Goal: Communication & Community: Answer question/provide support

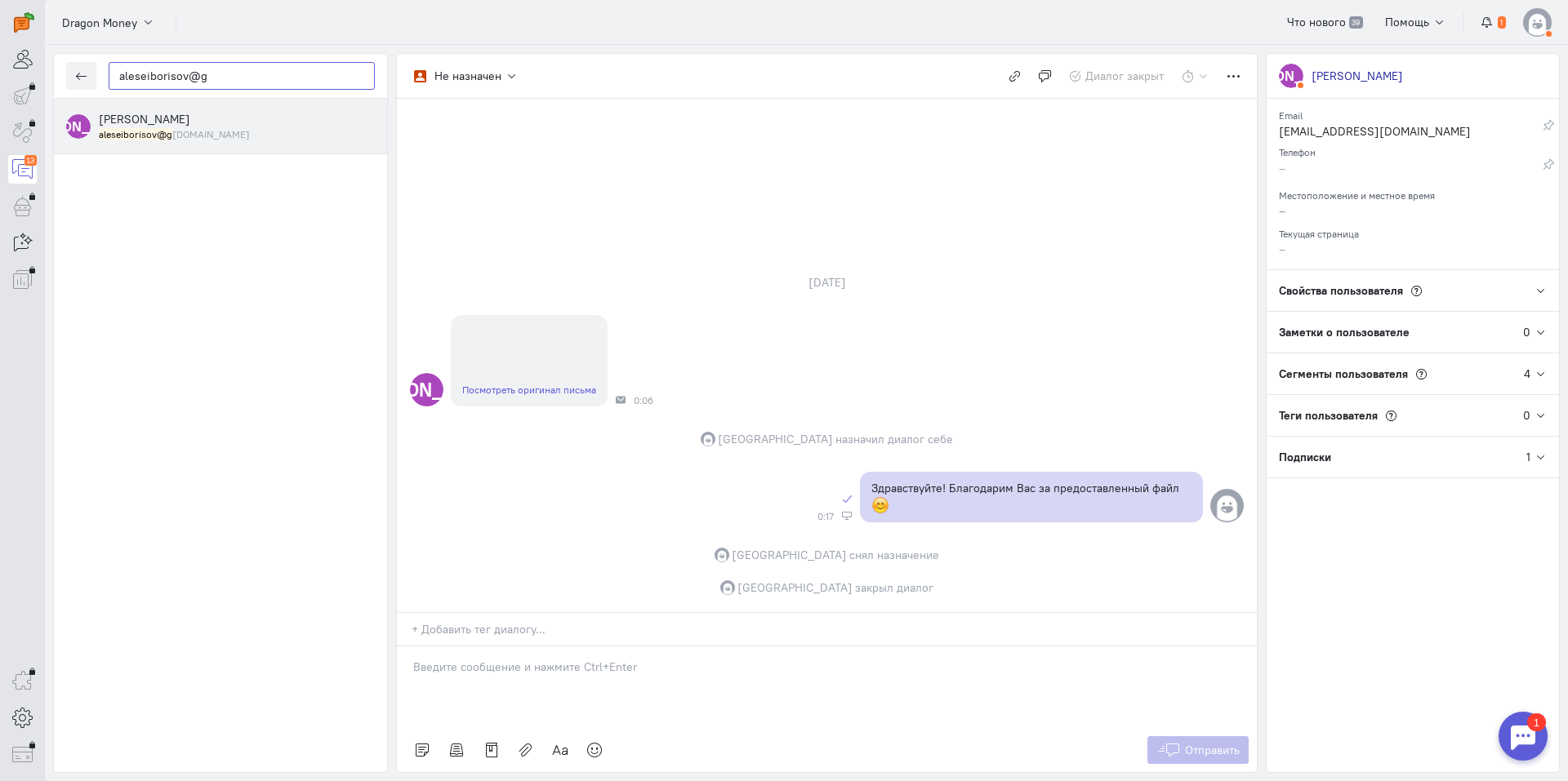
drag, startPoint x: 246, startPoint y: 69, endPoint x: 8, endPoint y: 74, distance: 238.1
click at [17, 74] on div "operator conversation-V1122-10000-3month 13" at bounding box center [784, 390] width 1568 height 781
click at [87, 74] on icon "button" at bounding box center [81, 75] width 12 height 12
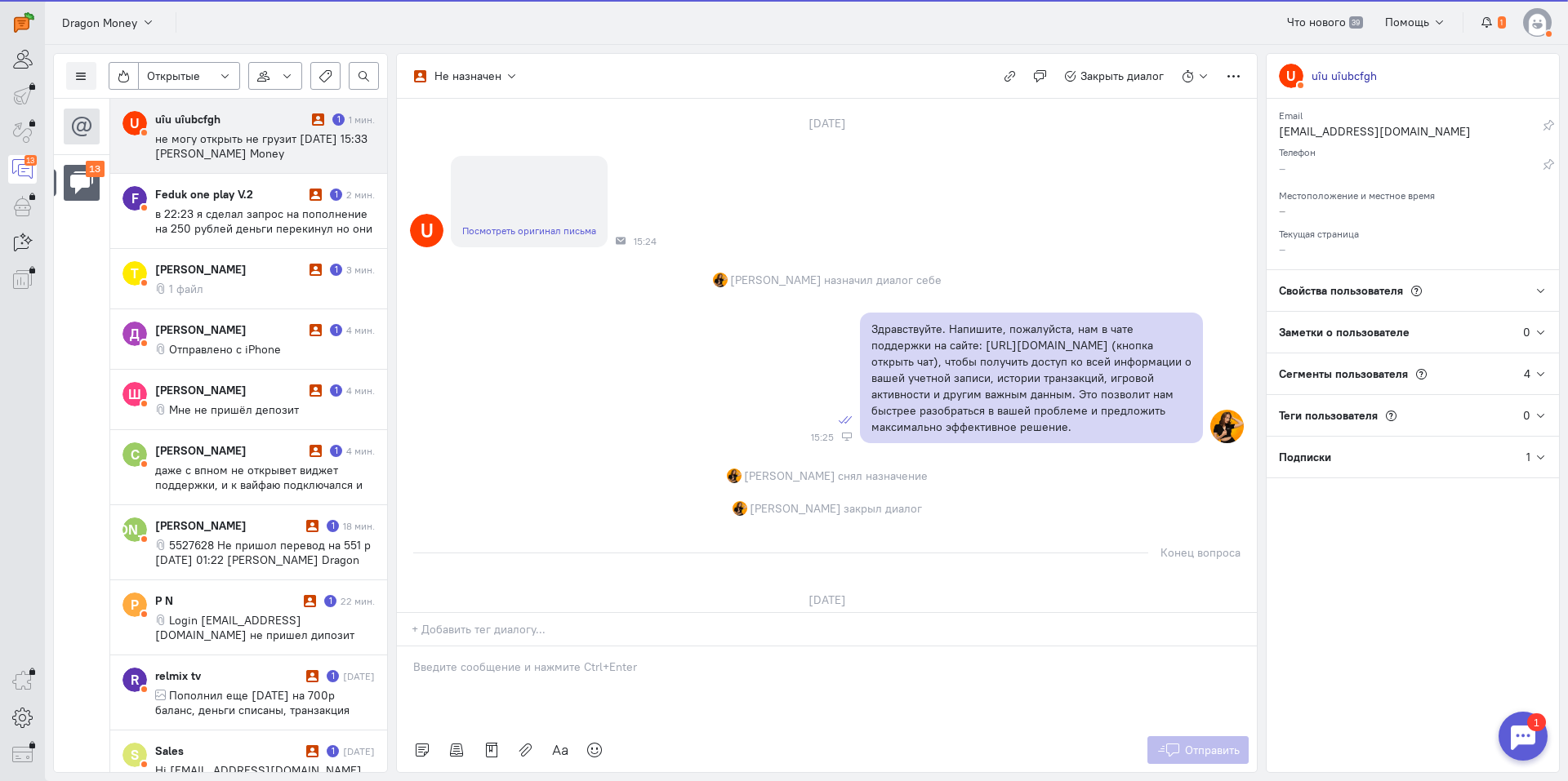
scroll to position [193, 0]
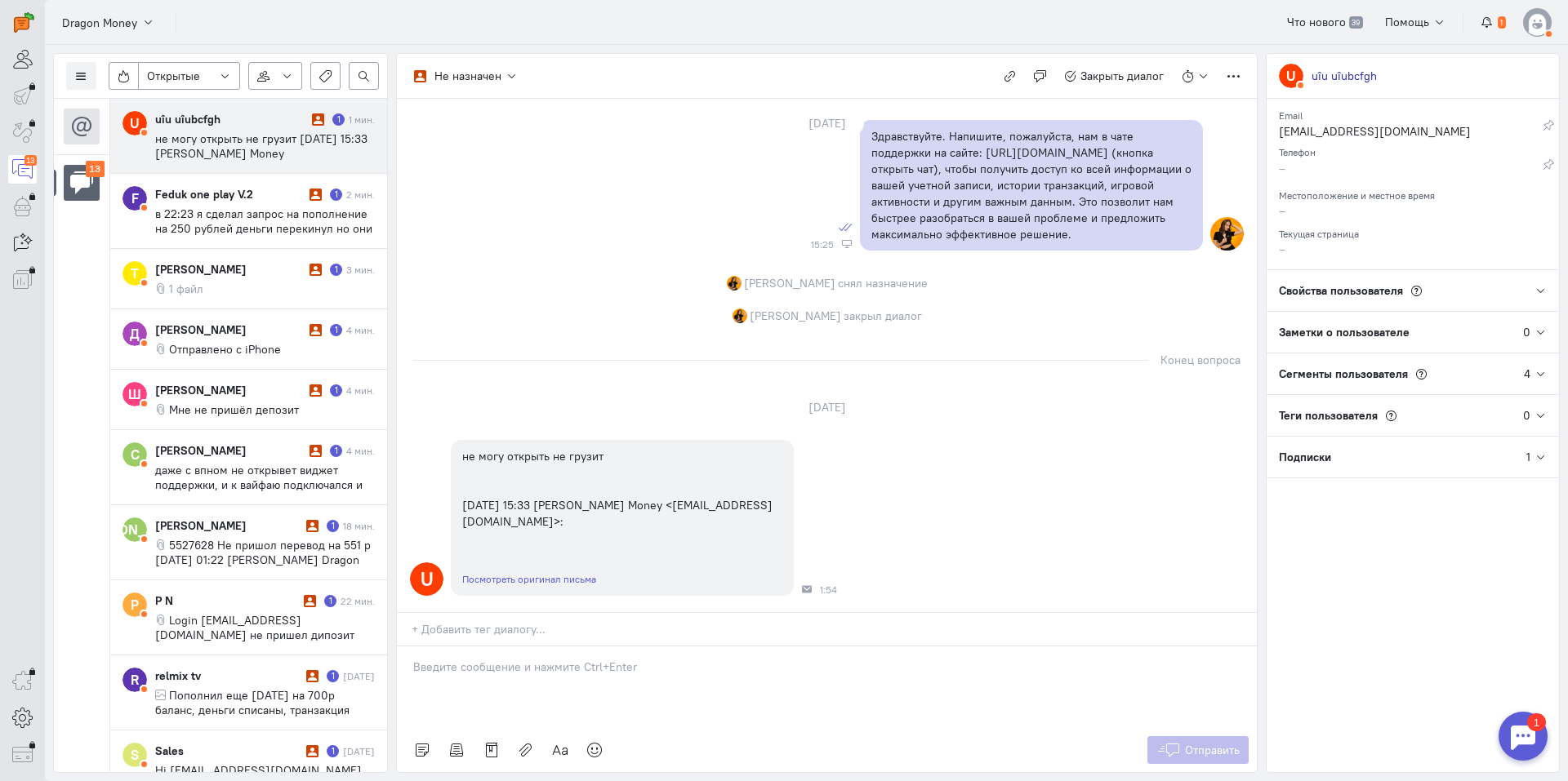
click at [64, 65] on div "Список пользователей Включить темную тему Открытые Открытые диалоги Отложенные …" at bounding box center [221, 76] width 333 height 45
click at [79, 73] on icon at bounding box center [81, 75] width 12 height 12
click at [171, 103] on span "Список пользователей" at bounding box center [158, 109] width 122 height 15
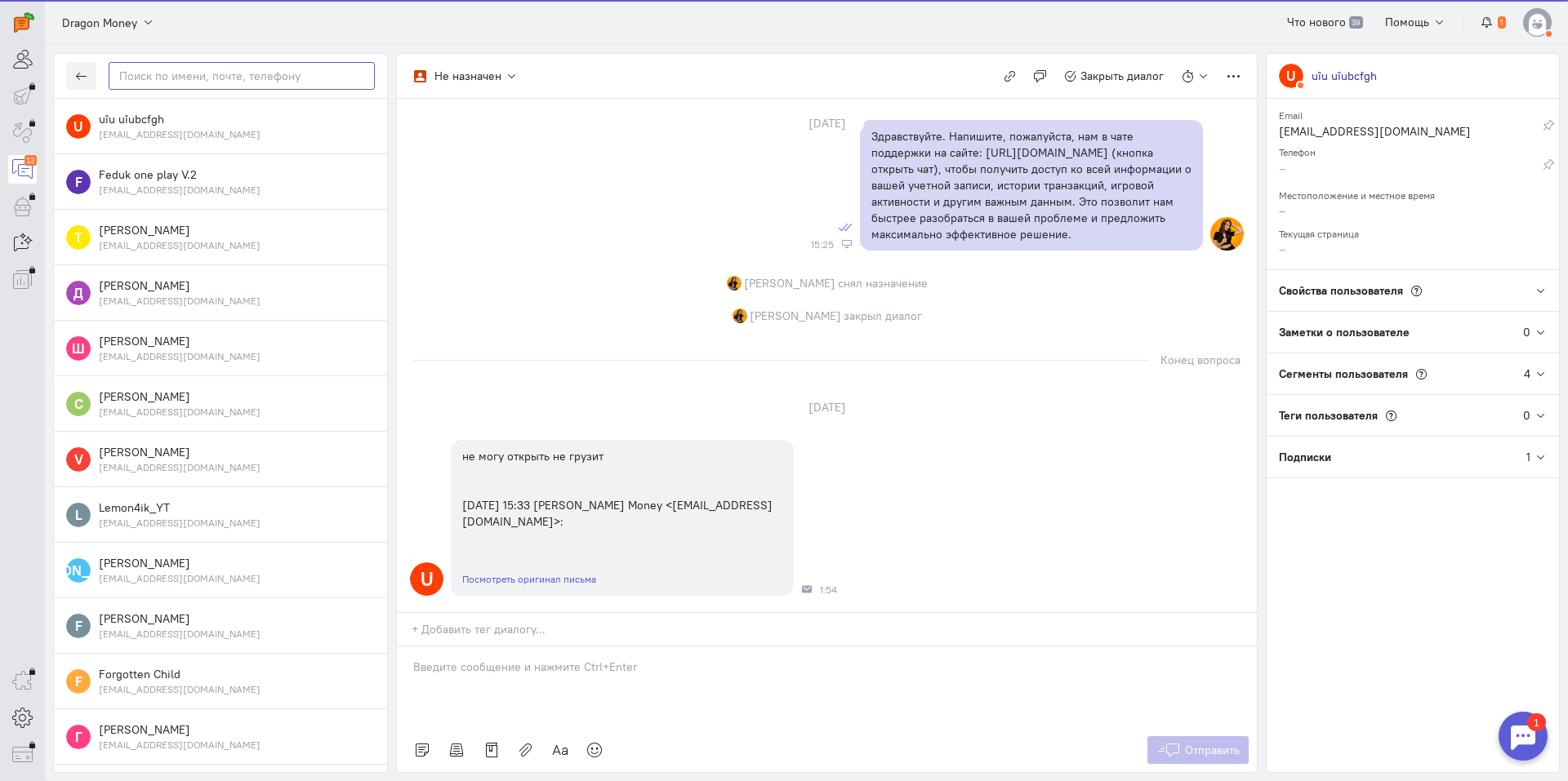
click at [226, 80] on input "text" at bounding box center [242, 76] width 266 height 28
paste input "aleseiborisov@g"
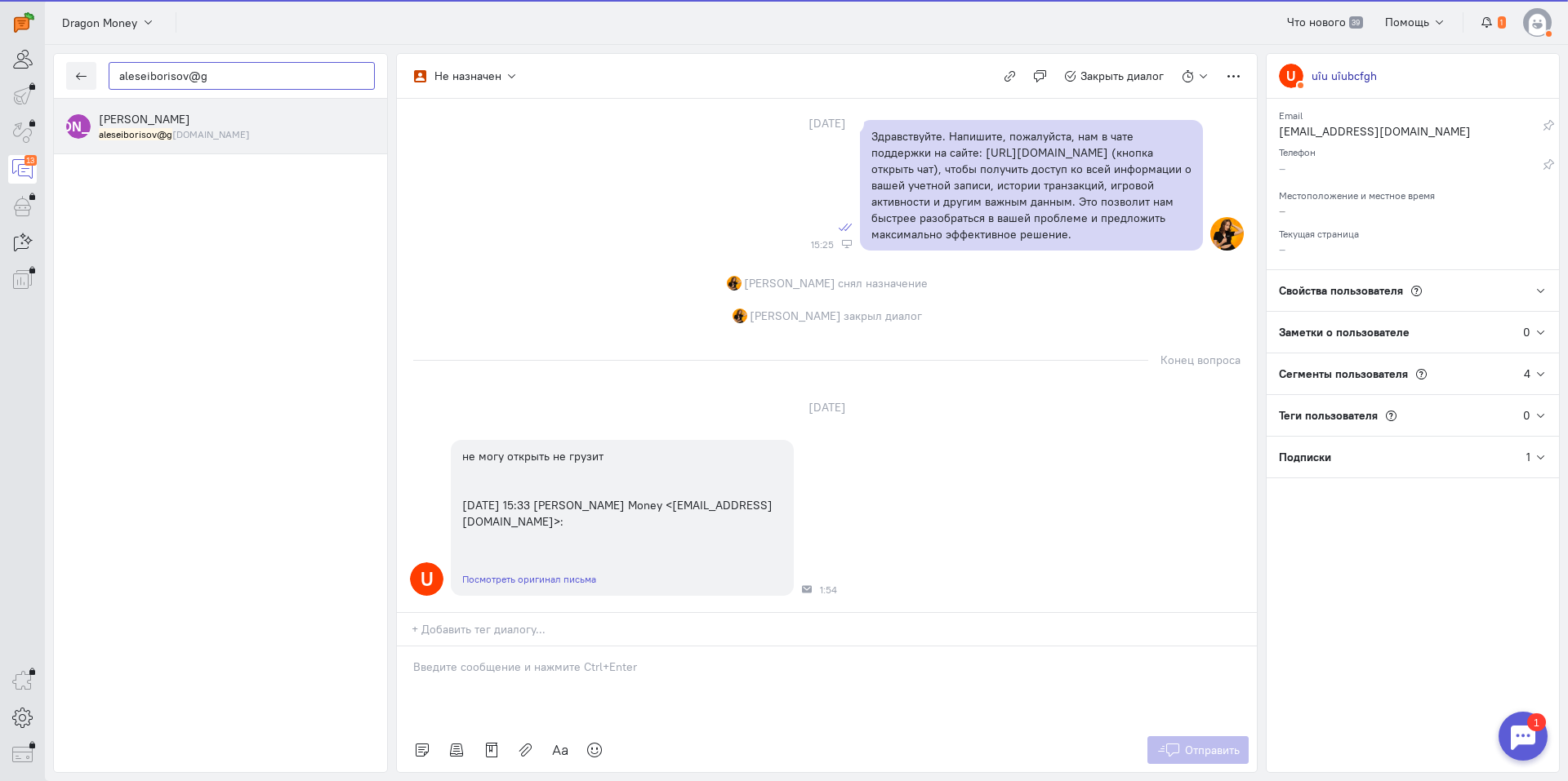
type input "aleseiborisov@g"
click at [210, 125] on div "[PERSON_NAME] aleseiborisov@g [DOMAIN_NAME]" at bounding box center [237, 126] width 276 height 30
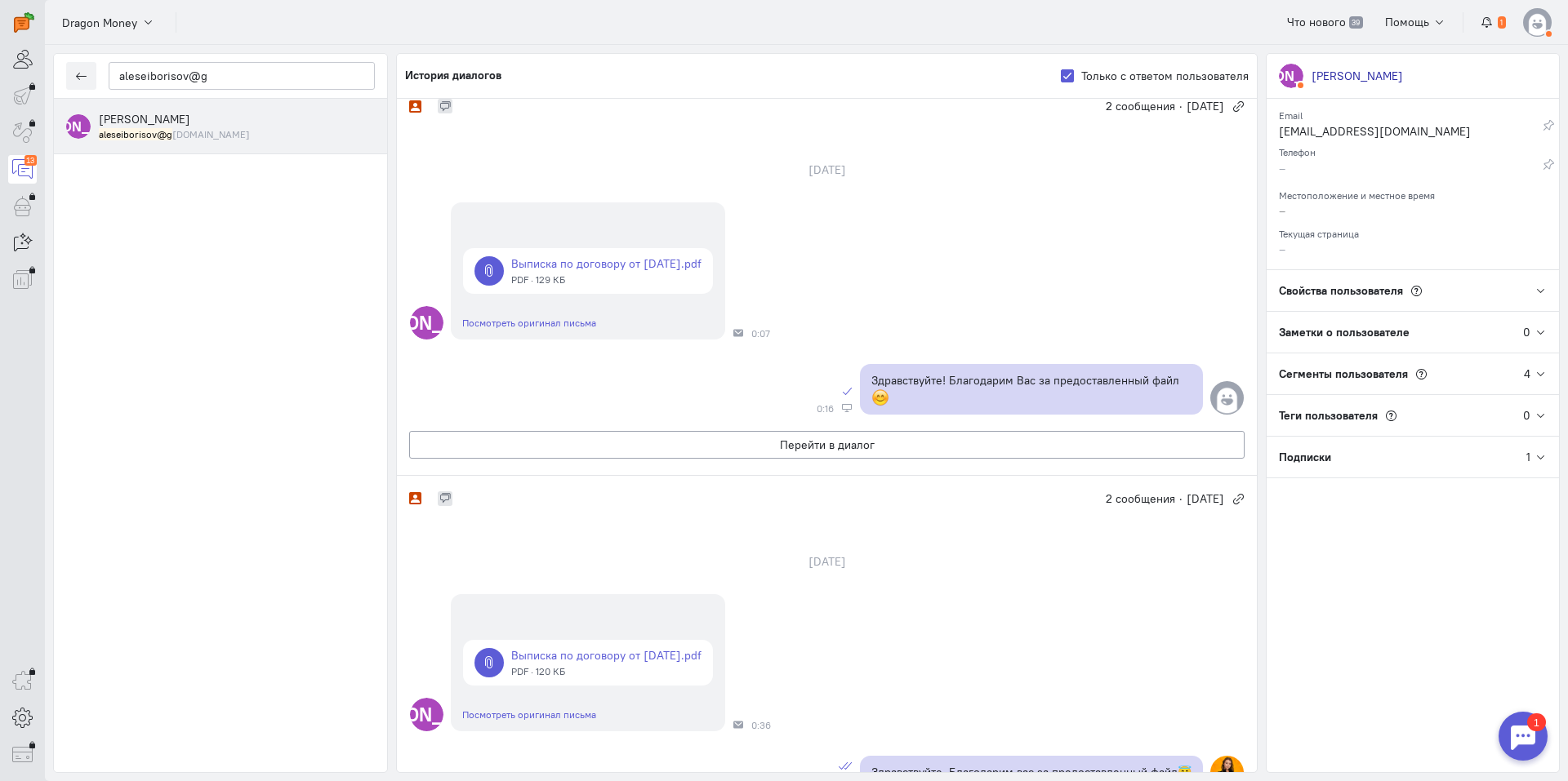
scroll to position [484, 0]
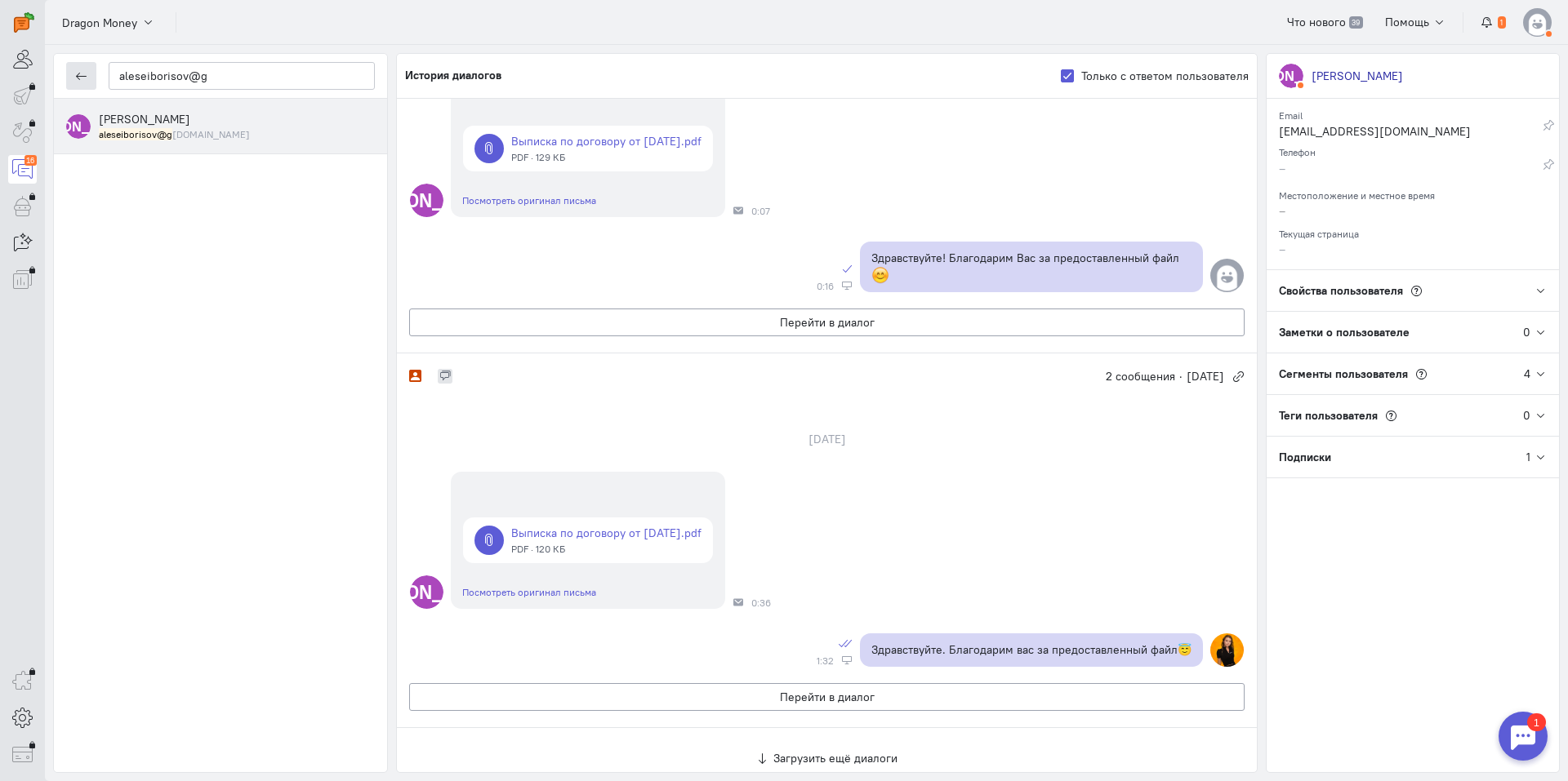
click at [76, 78] on icon "button" at bounding box center [81, 75] width 12 height 12
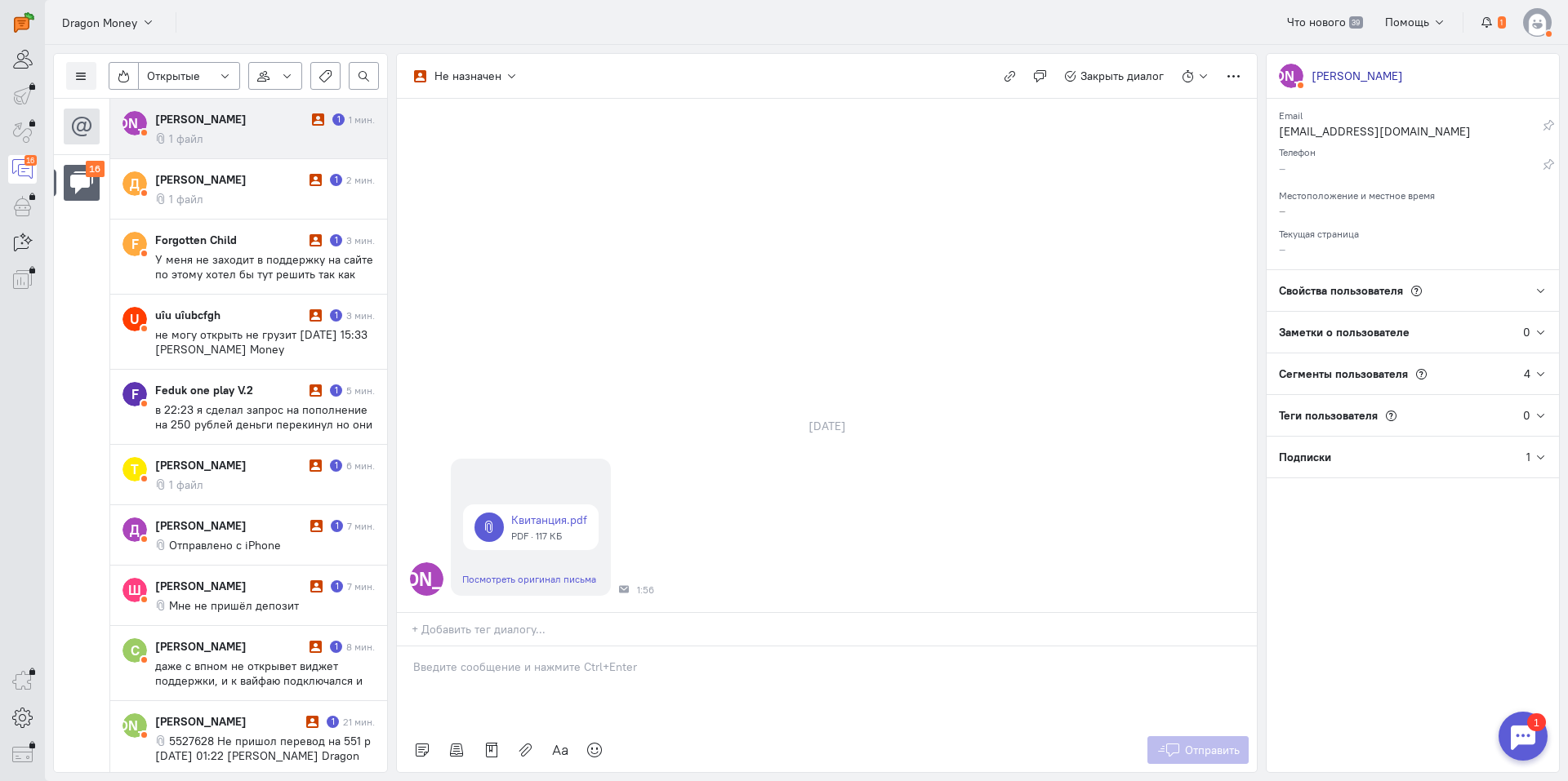
click at [242, 116] on div "[PERSON_NAME]" at bounding box center [232, 119] width 153 height 17
click at [545, 525] on link at bounding box center [531, 527] width 136 height 46
click at [502, 679] on div at bounding box center [827, 688] width 860 height 82
click at [594, 758] on icon at bounding box center [595, 750] width 17 height 17
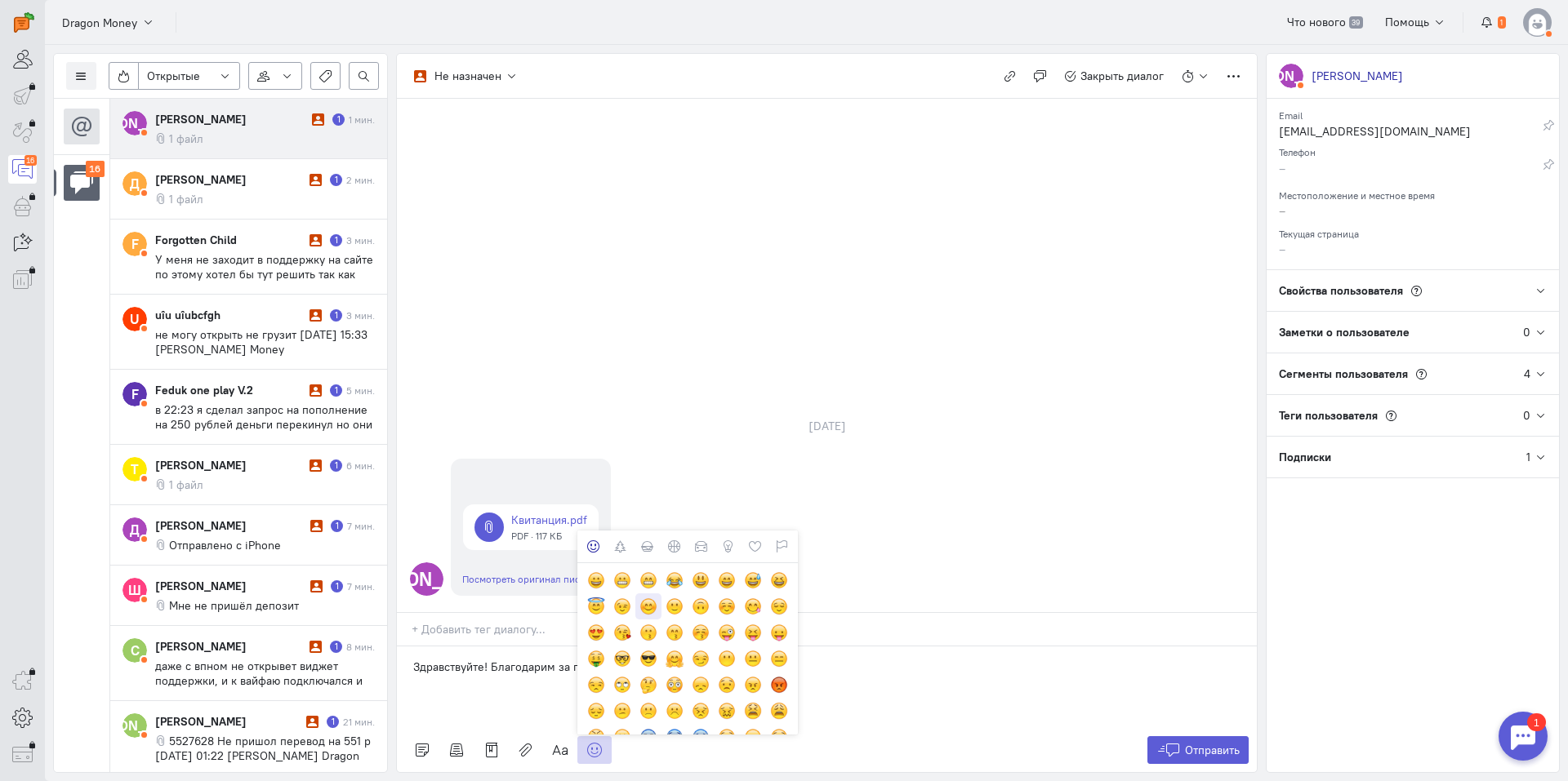
click at [644, 611] on div at bounding box center [648, 606] width 18 height 18
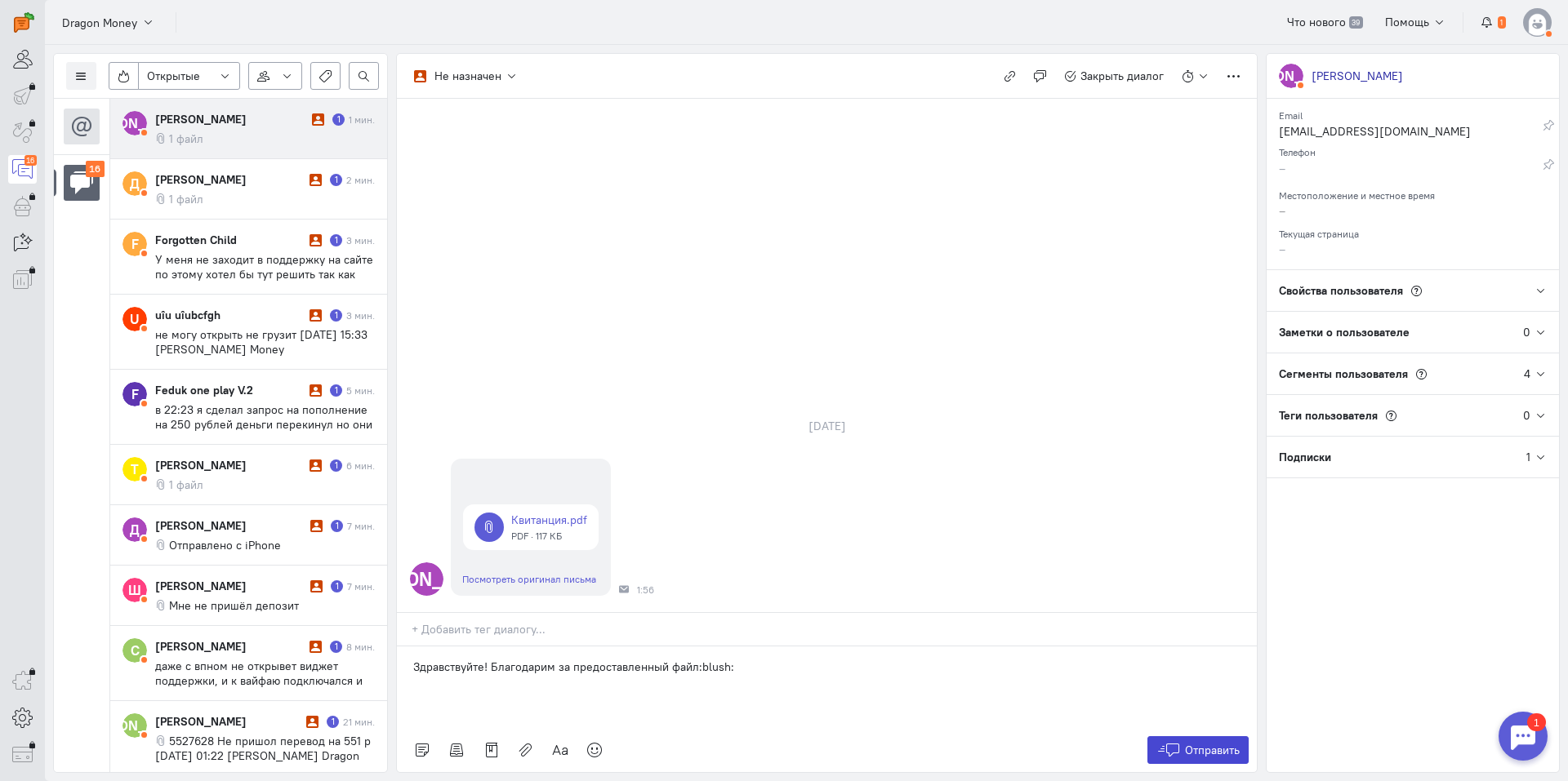
click at [1199, 750] on span "Отправить" at bounding box center [1212, 750] width 55 height 15
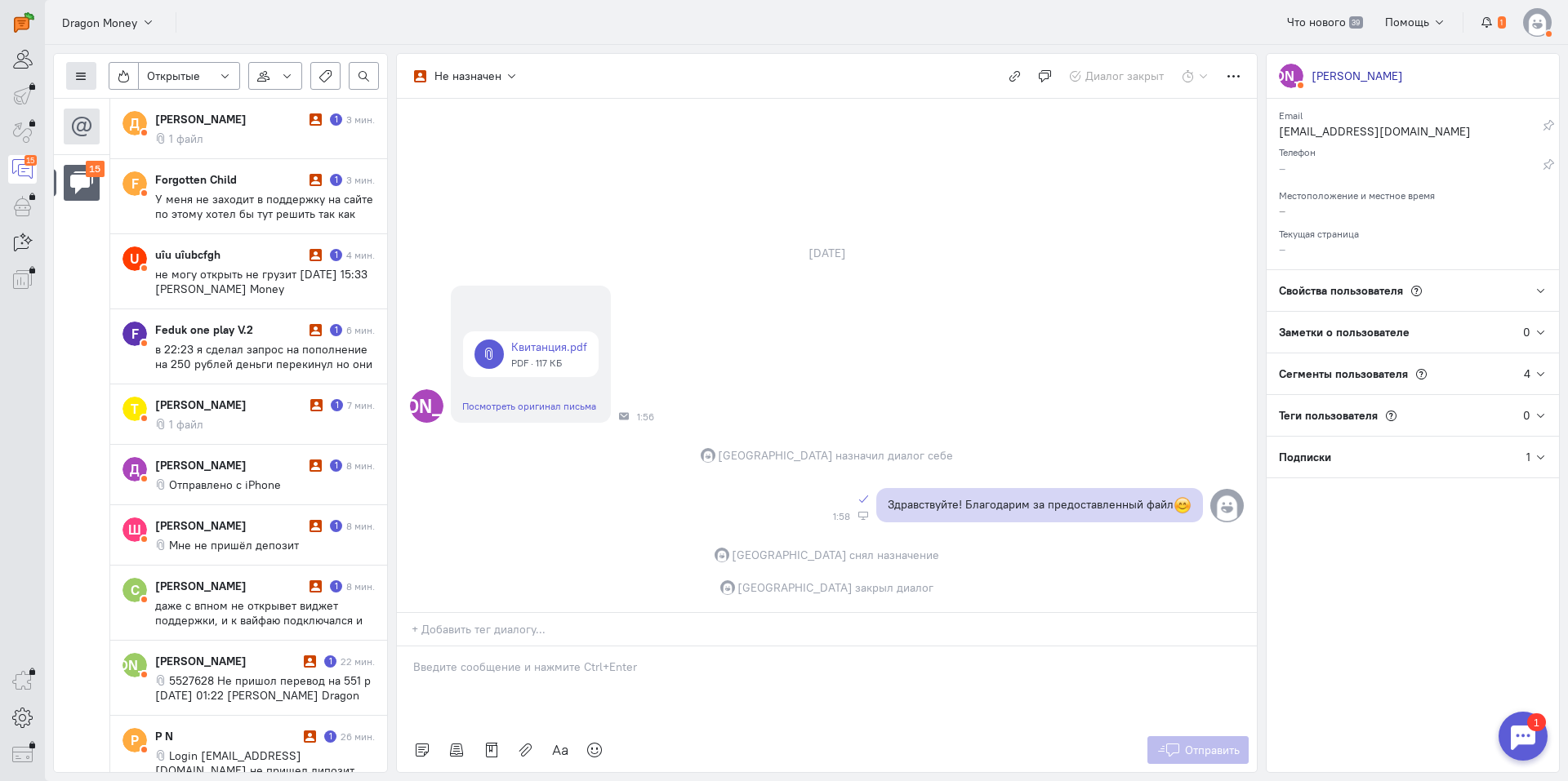
click at [78, 65] on button at bounding box center [81, 76] width 30 height 28
click at [131, 107] on span "Список пользователей" at bounding box center [158, 109] width 122 height 15
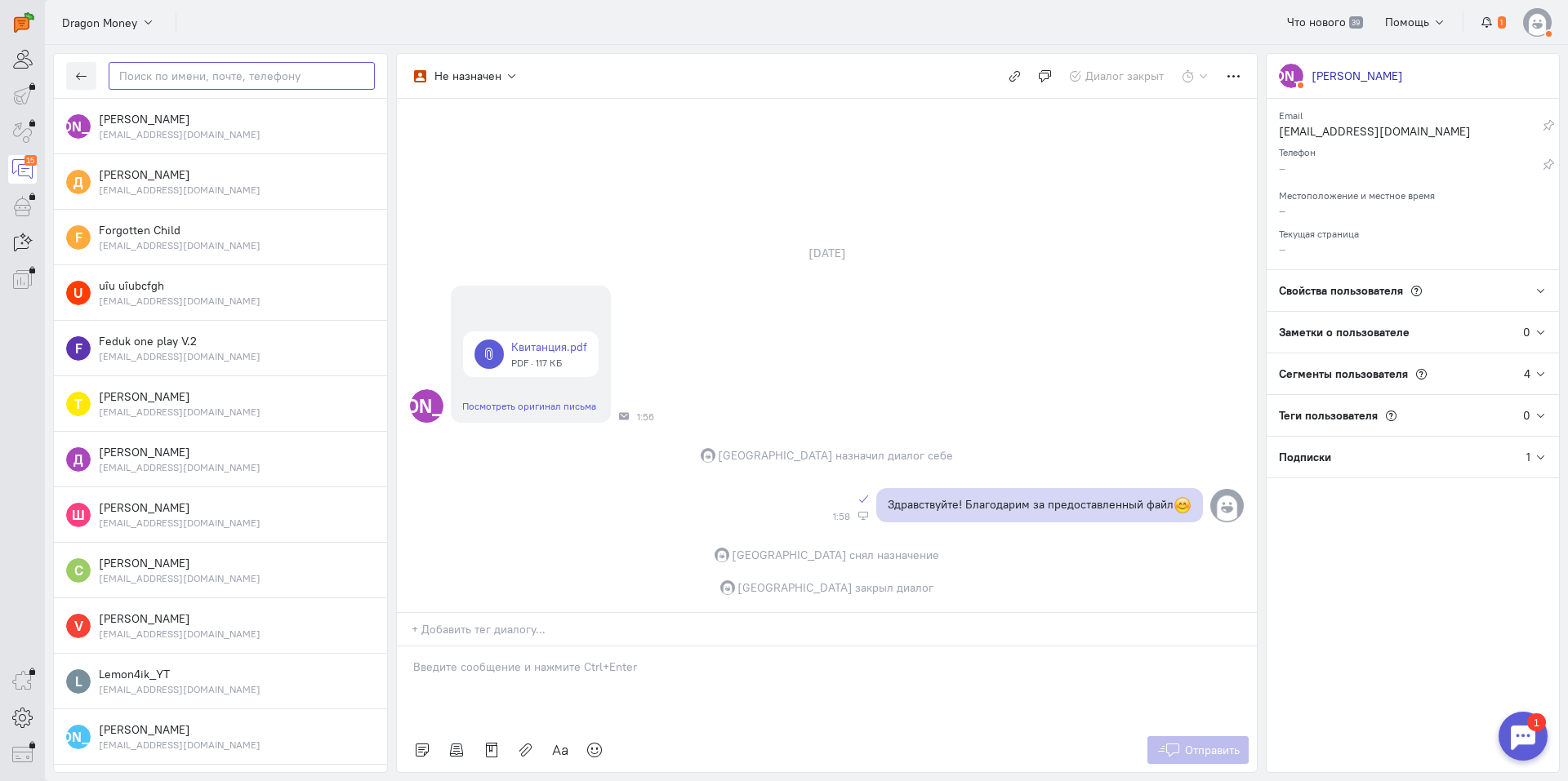
click at [207, 80] on input "text" at bounding box center [242, 76] width 266 height 28
paste input "aleseiborisov@g"
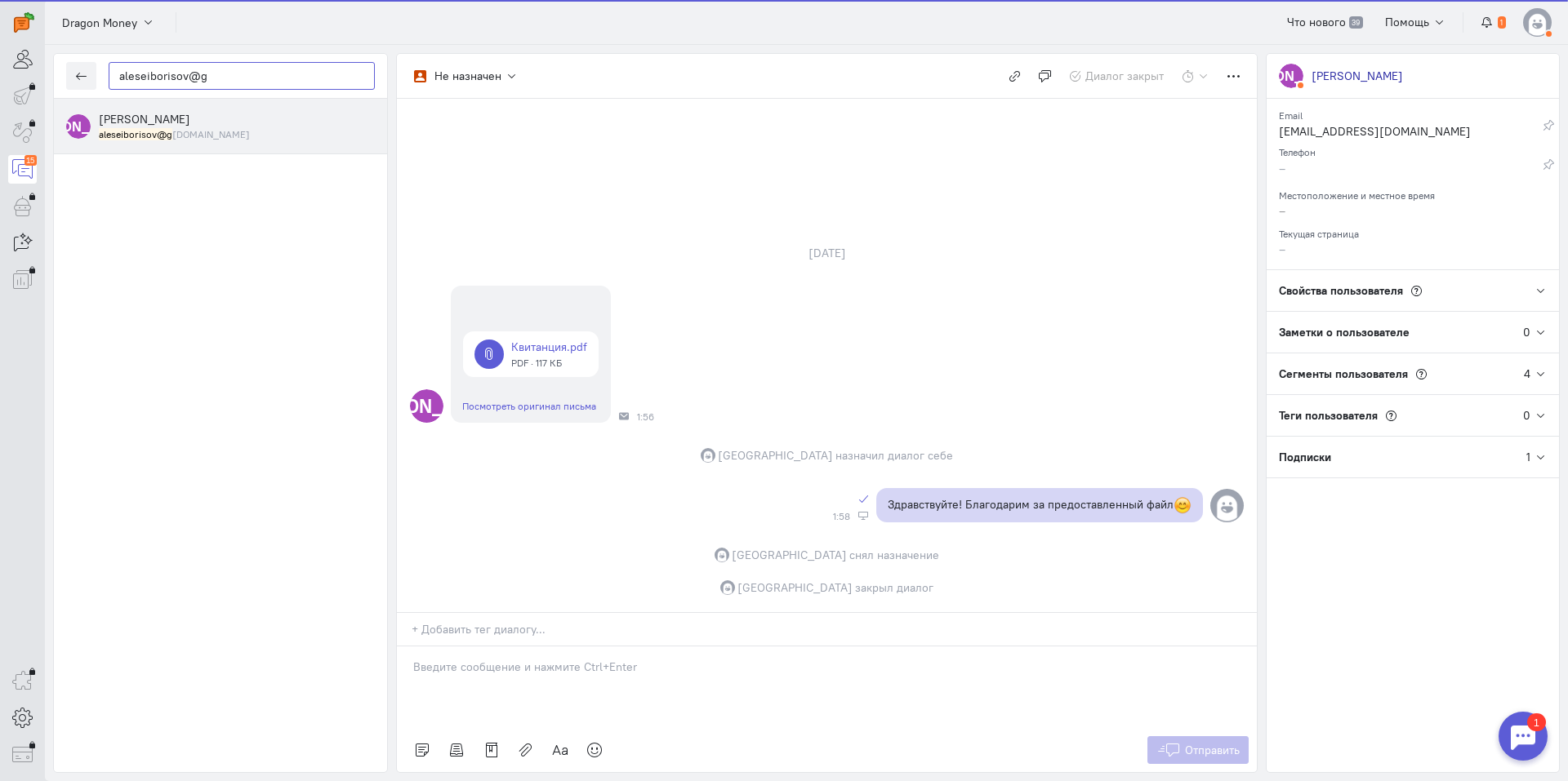
type input "aleseiborisov@g"
click at [182, 129] on small "aleseiborisov@g [DOMAIN_NAME]" at bounding box center [174, 134] width 151 height 14
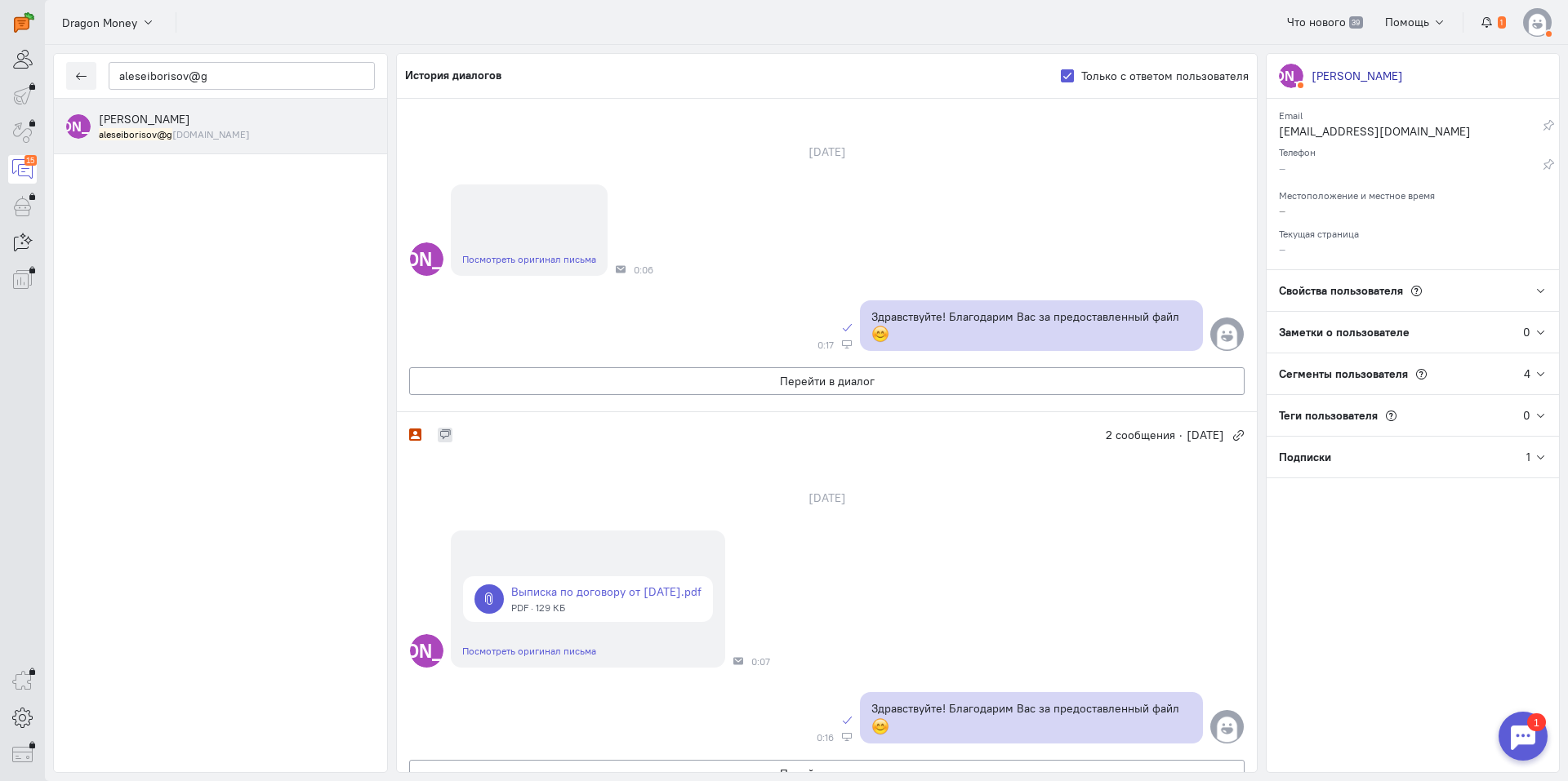
scroll to position [486, 0]
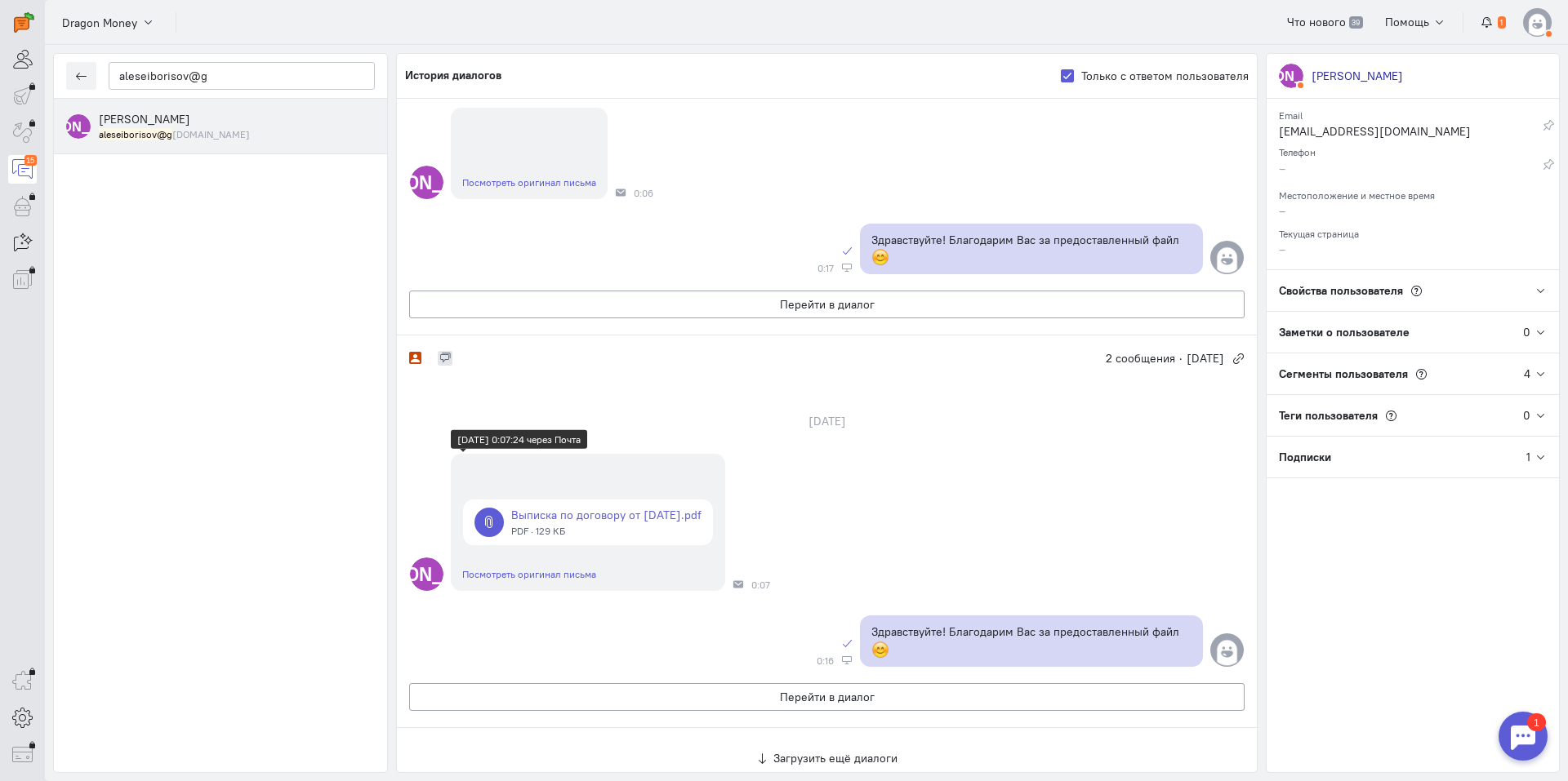
click at [619, 528] on link at bounding box center [588, 522] width 250 height 46
